Goal: Transaction & Acquisition: Purchase product/service

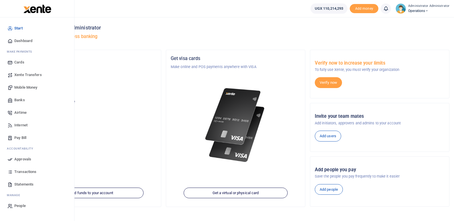
click at [21, 86] on span "Mobile Money" at bounding box center [25, 88] width 23 height 6
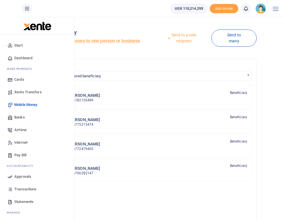
click at [25, 104] on span "Mobile Money" at bounding box center [25, 105] width 23 height 6
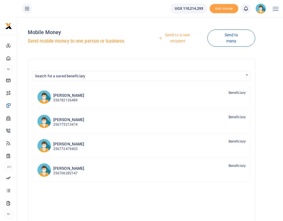
click at [173, 34] on link "Send to a new recipient" at bounding box center [176, 38] width 64 height 16
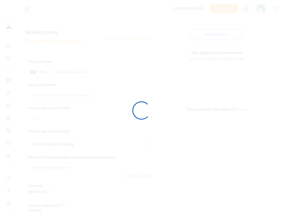
select select
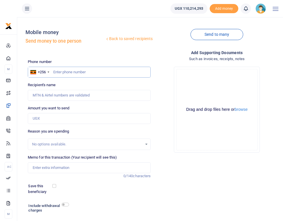
click at [64, 76] on input "text" at bounding box center [89, 72] width 123 height 11
click at [58, 74] on input "text" at bounding box center [89, 72] width 123 height 11
type input "0782743312"
type input "Fredrick Kamugisha"
type input "0782743312"
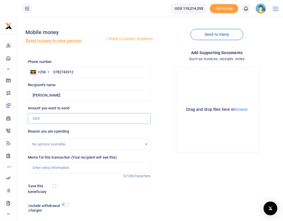
click at [49, 119] on input "Amount you want to send" at bounding box center [89, 118] width 123 height 11
type input "1,700,000"
click at [141, 127] on div "Phone number +256 Uganda +256 0782743312 Phone is required. Recipient's name Fo…" at bounding box center [89, 149] width 128 height 180
click at [47, 168] on input "Memo for this transaction (Your recipient will see this)" at bounding box center [89, 167] width 123 height 11
click at [34, 165] on input "Memo for this transaction (Your recipient will see this)" at bounding box center [89, 167] width 123 height 11
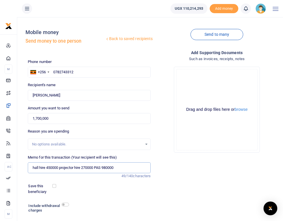
type input "hall hire 450000 projector hire 270000 PAS 980000"
click at [127, 207] on div at bounding box center [105, 208] width 74 height 13
click at [64, 204] on input "checkbox" at bounding box center [65, 205] width 7 height 4
checkbox input "true"
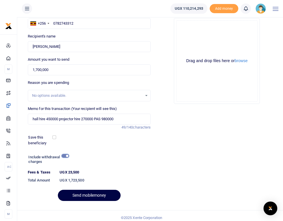
scroll to position [53, 0]
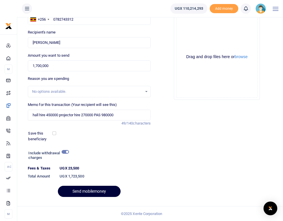
click at [90, 192] on button "Send mobilemoney" at bounding box center [89, 191] width 63 height 11
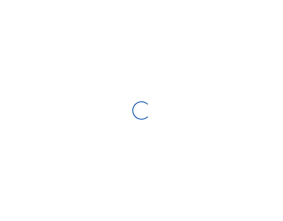
scroll to position [37, 0]
select select
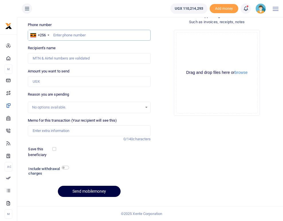
click at [57, 34] on input "text" at bounding box center [89, 35] width 123 height 11
click at [249, 8] on icon at bounding box center [246, 8] width 6 height 6
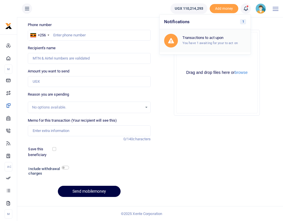
click at [217, 38] on h6 "Transactions to act upon" at bounding box center [214, 38] width 64 height 5
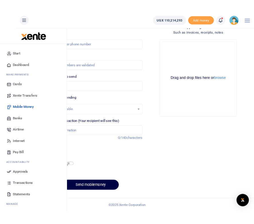
scroll to position [34, 0]
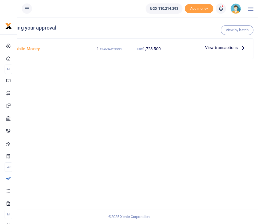
click at [242, 47] on icon at bounding box center [243, 47] width 6 height 6
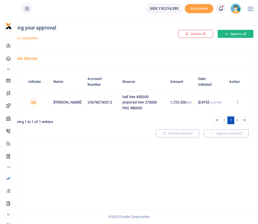
click at [237, 36] on button "Approve all" at bounding box center [236, 34] width 36 height 8
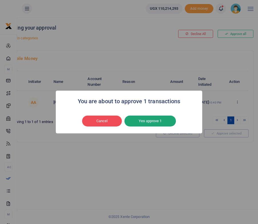
click at [155, 118] on button "Yes approve 1" at bounding box center [151, 120] width 52 height 11
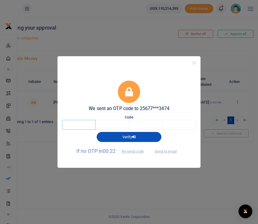
click at [84, 125] on input "text" at bounding box center [79, 125] width 34 height 10
type input "9"
type input "3"
type input "6"
type input "2"
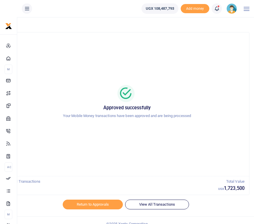
click at [217, 9] on icon at bounding box center [217, 8] width 6 height 6
click at [220, 85] on div at bounding box center [127, 93] width 231 height 17
